Goal: Register for event/course

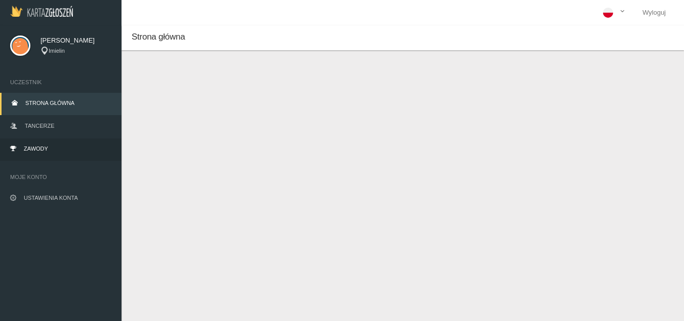
click at [66, 148] on link "Zawody" at bounding box center [61, 149] width 122 height 22
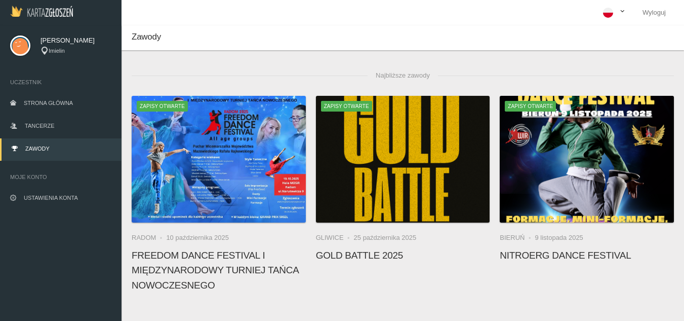
click at [619, 13] on span at bounding box center [622, 12] width 8 height 11
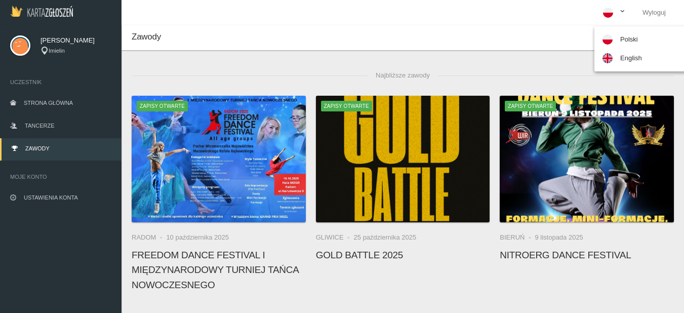
click at [619, 13] on span at bounding box center [622, 12] width 8 height 11
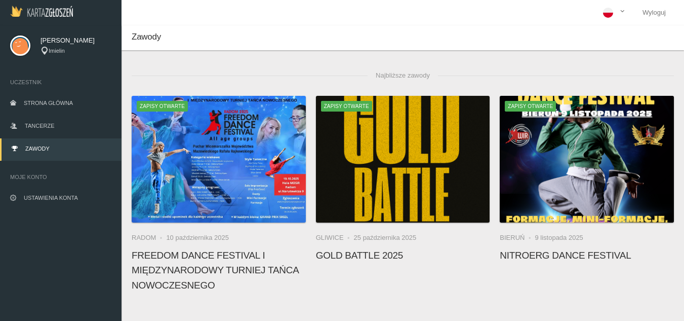
click at [63, 41] on span "[PERSON_NAME]" at bounding box center [76, 40] width 71 height 10
click at [53, 102] on span "Strona główna" at bounding box center [48, 103] width 49 height 6
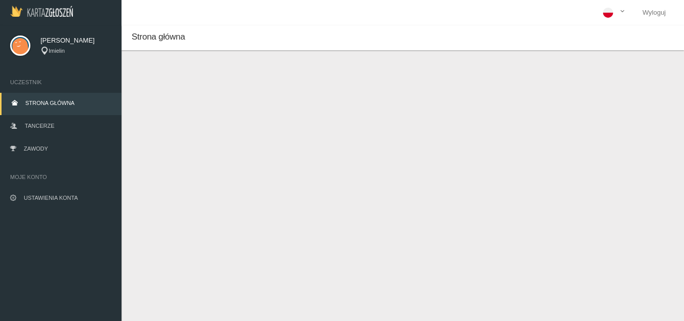
scroll to position [25, 0]
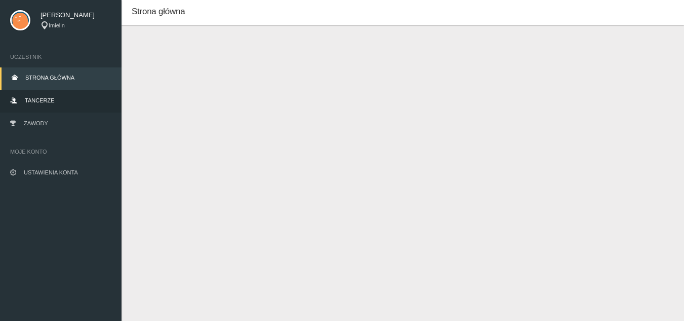
click at [23, 103] on link "Tancerze" at bounding box center [61, 101] width 122 height 22
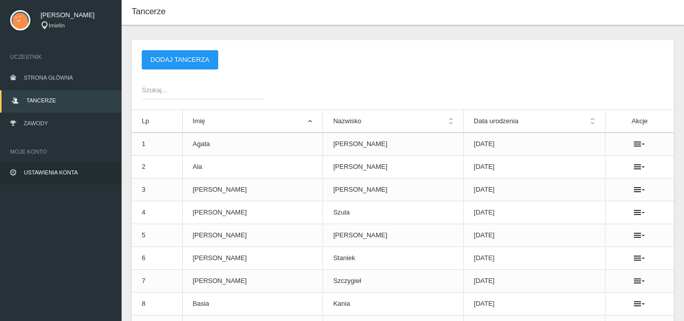
click at [60, 173] on span "Ustawienia konta" at bounding box center [51, 172] width 54 height 6
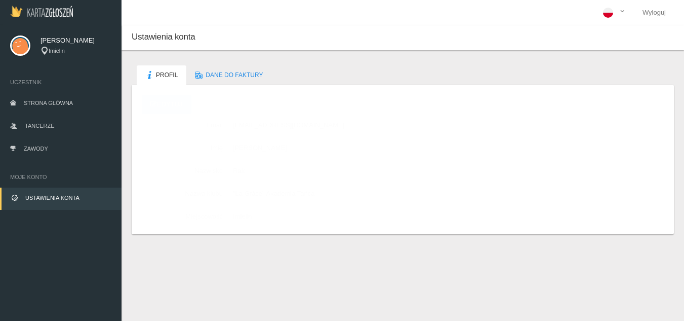
click at [56, 13] on img at bounding box center [41, 11] width 63 height 11
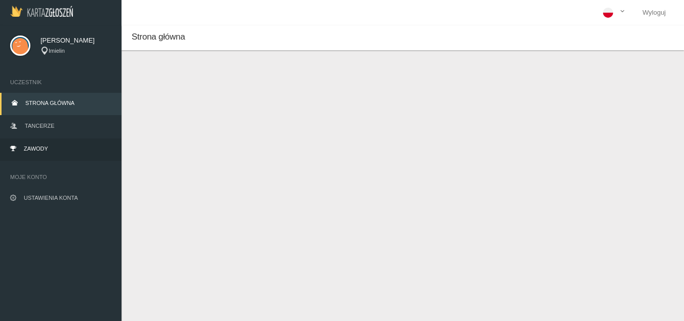
click at [47, 150] on span "Zawody" at bounding box center [36, 148] width 24 height 6
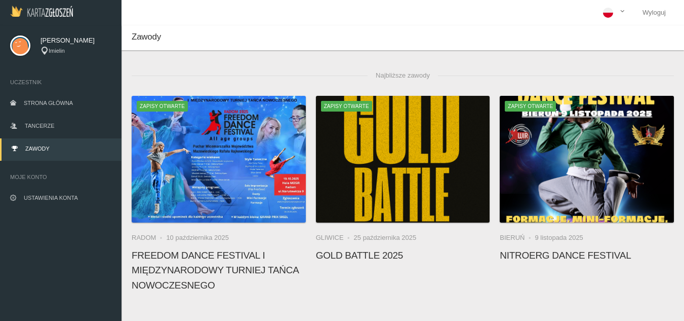
click at [13, 43] on img at bounding box center [20, 45] width 20 height 20
click at [69, 52] on div "Imielin" at bounding box center [76, 51] width 71 height 9
click at [30, 96] on link "Strona główna" at bounding box center [61, 104] width 122 height 22
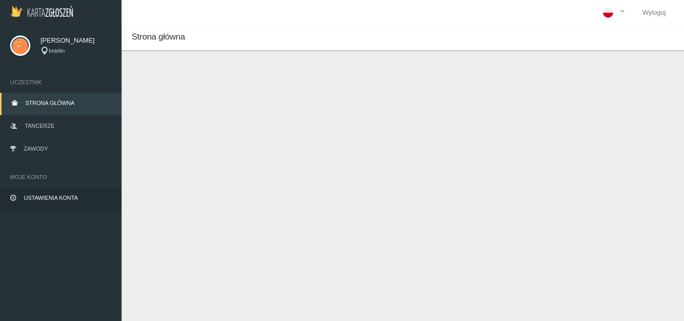
click at [58, 195] on span "Ustawienia konta" at bounding box center [51, 197] width 54 height 6
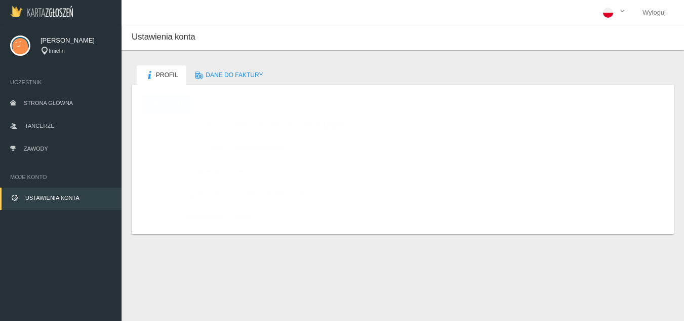
click at [286, 277] on div "Ustawienia konta Profil Dane do faktury Profil Edytuj Email [EMAIL_ADDRESS][DOM…" at bounding box center [403, 185] width 563 height 321
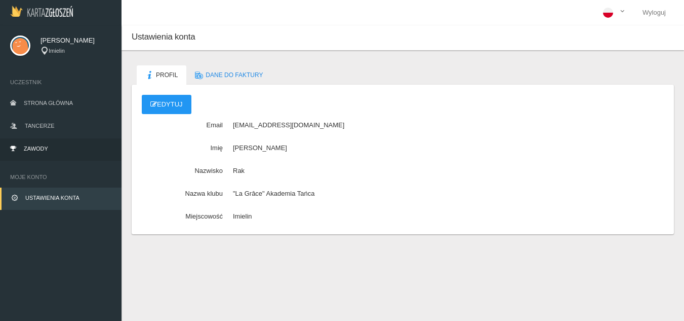
click at [34, 150] on span "Zawody" at bounding box center [36, 148] width 24 height 6
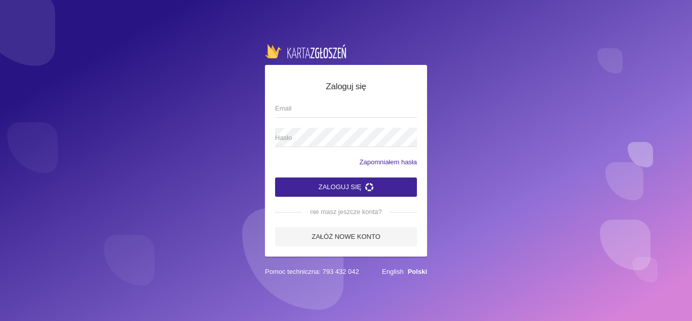
type input "[EMAIL_ADDRESS][DOMAIN_NAME]"
click at [389, 183] on button "Zaloguj się" at bounding box center [346, 186] width 142 height 19
click at [341, 183] on button "Zaloguj się" at bounding box center [346, 186] width 142 height 19
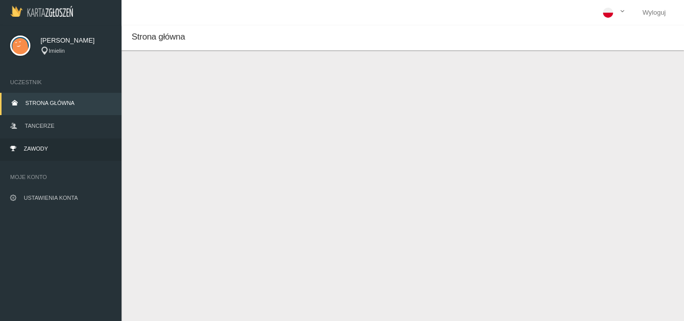
click at [43, 148] on span "Zawody" at bounding box center [36, 148] width 24 height 6
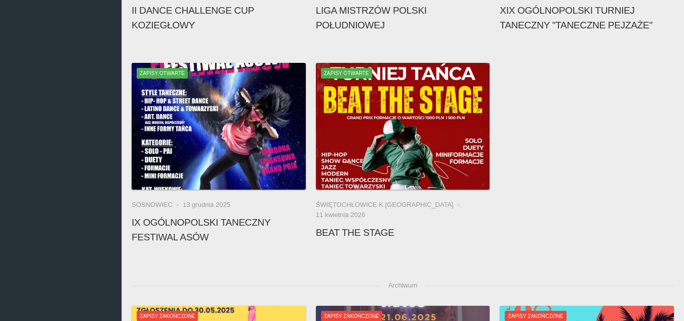
scroll to position [506, 0]
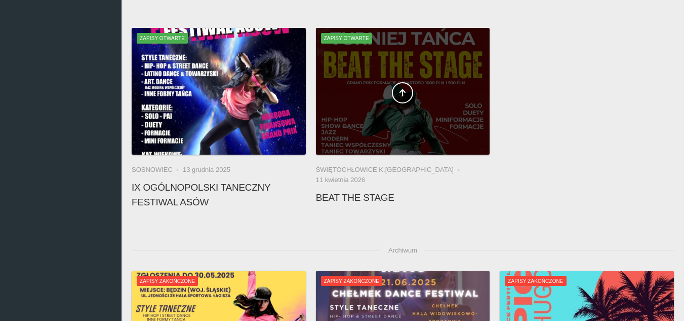
click at [427, 132] on div at bounding box center [403, 91] width 174 height 127
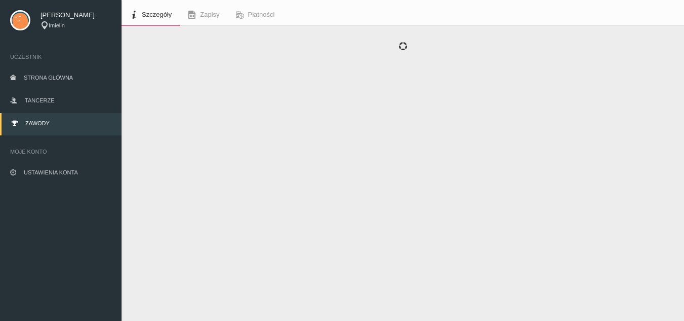
scroll to position [36, 0]
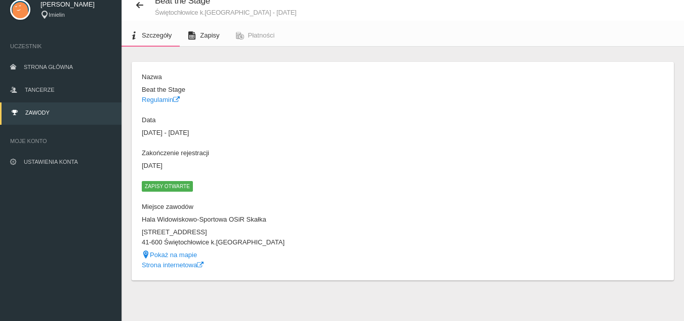
click at [214, 36] on span "Zapisy" at bounding box center [209, 35] width 19 height 8
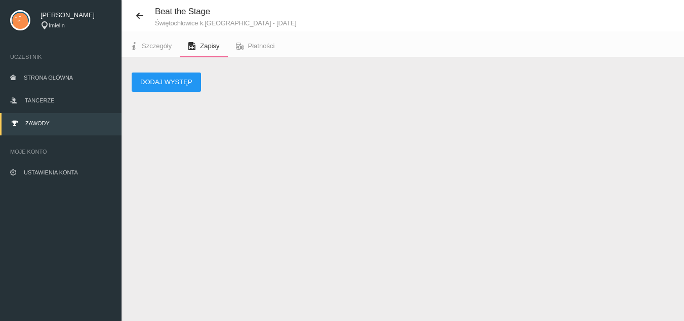
scroll to position [25, 0]
click at [181, 78] on button "Dodaj występ" at bounding box center [166, 81] width 69 height 19
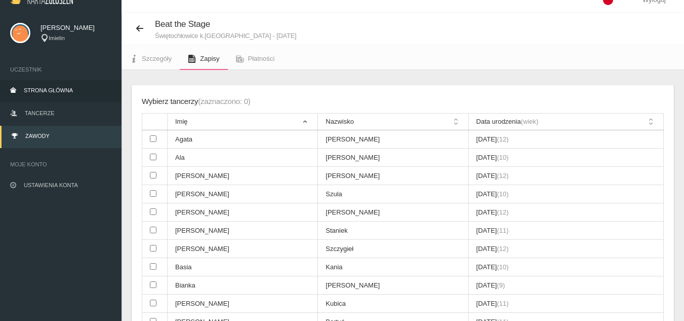
scroll to position [0, 0]
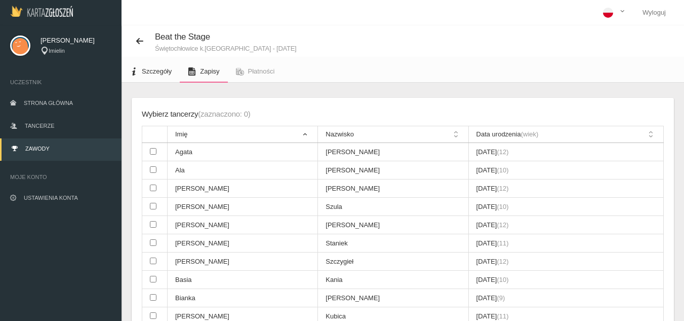
click at [153, 70] on span "Szczegóły" at bounding box center [157, 71] width 30 height 8
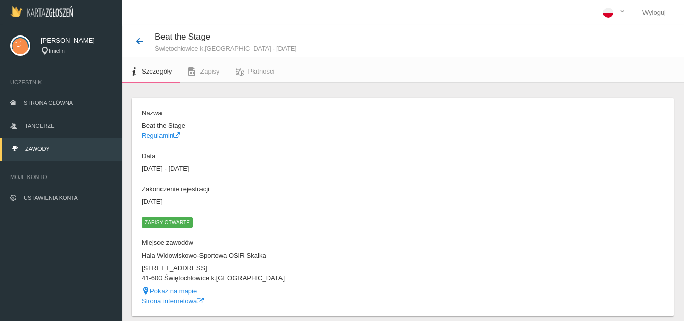
click at [143, 42] on icon at bounding box center [140, 41] width 8 height 8
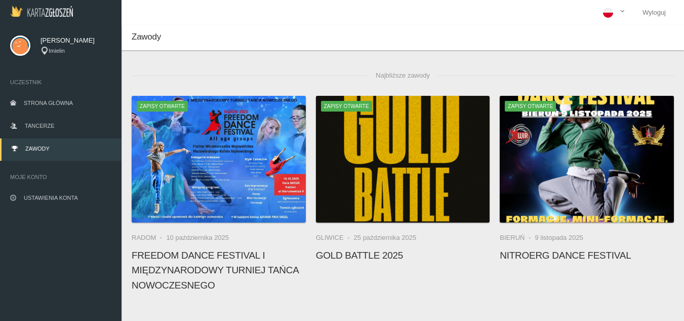
scroll to position [51, 0]
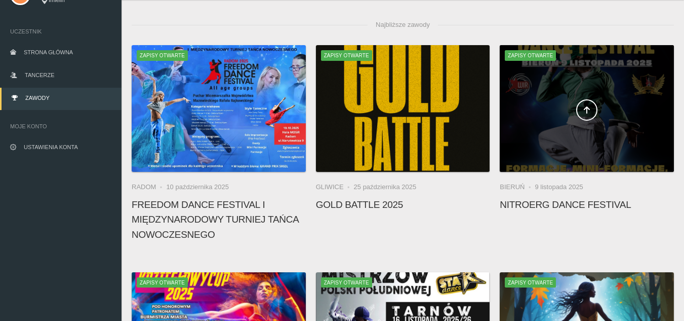
click at [564, 113] on span at bounding box center [587, 109] width 174 height 21
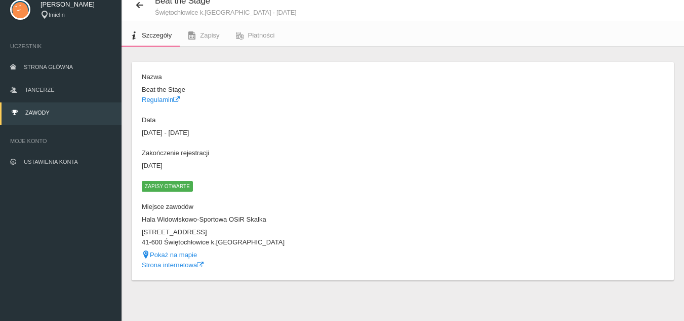
scroll to position [26, 0]
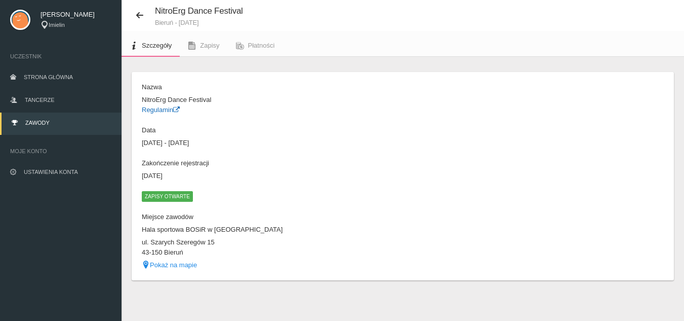
click at [169, 112] on link "Regulamin" at bounding box center [161, 110] width 38 height 8
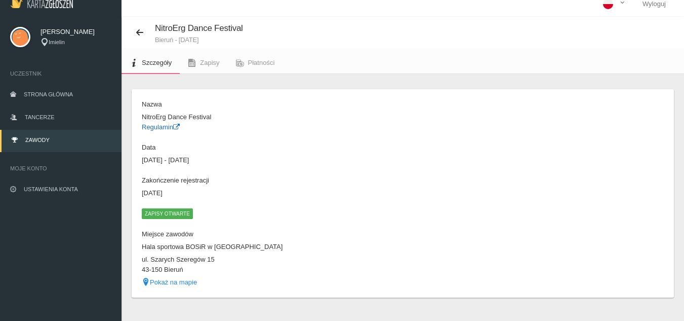
scroll to position [0, 0]
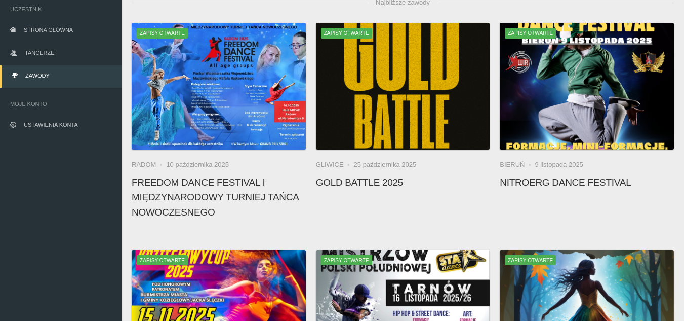
scroll to position [279, 0]
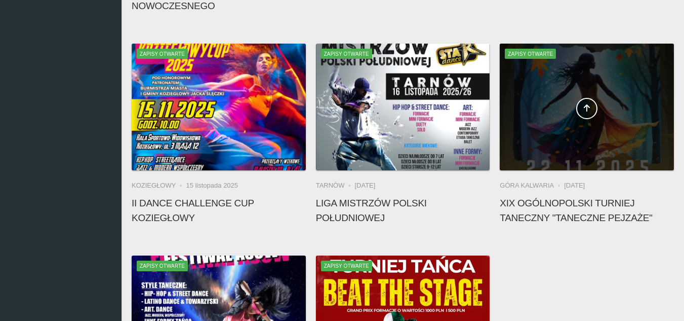
click at [540, 108] on span at bounding box center [587, 108] width 174 height 21
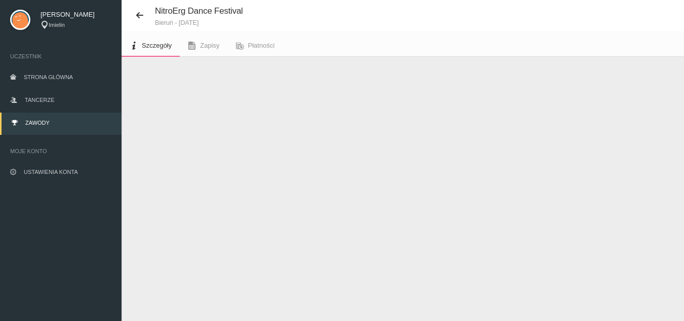
scroll to position [36, 0]
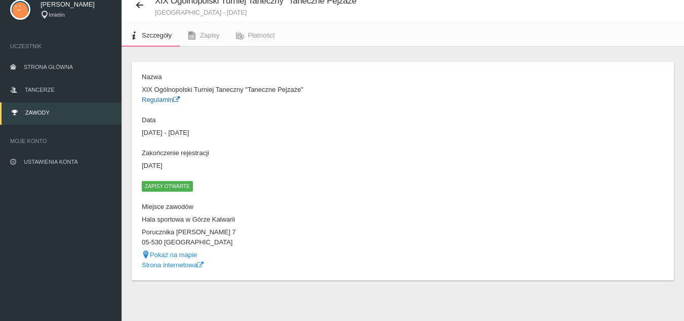
click at [160, 97] on link "Regulamin" at bounding box center [161, 100] width 38 height 8
